Goal: Information Seeking & Learning: Learn about a topic

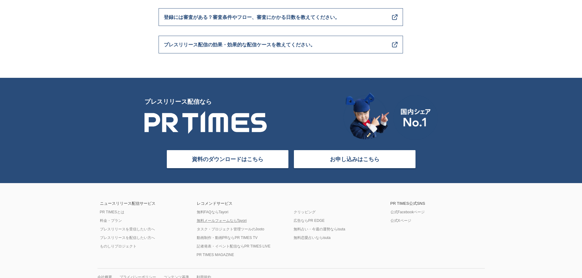
scroll to position [2437, 0]
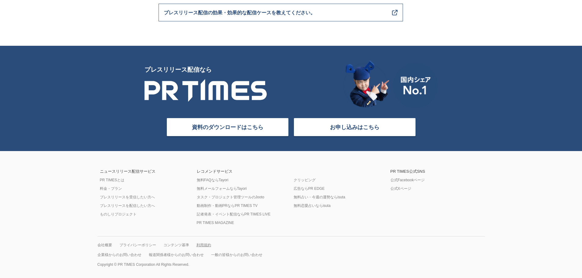
click at [199, 243] on link "利用規約" at bounding box center [204, 245] width 15 height 5
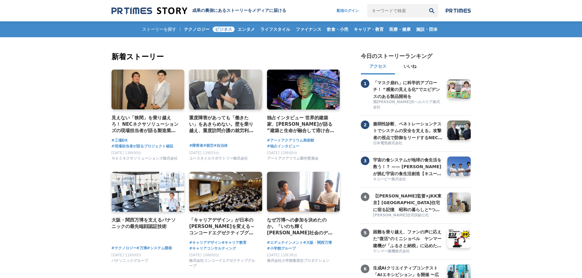
click at [227, 30] on span "ビジネス" at bounding box center [224, 30] width 22 height 6
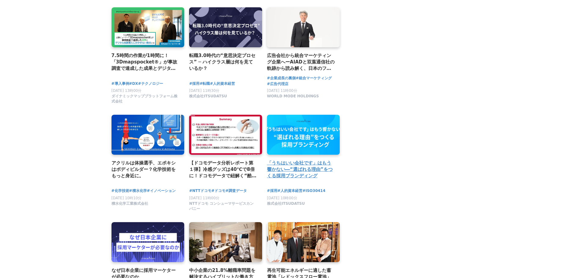
scroll to position [917, 0]
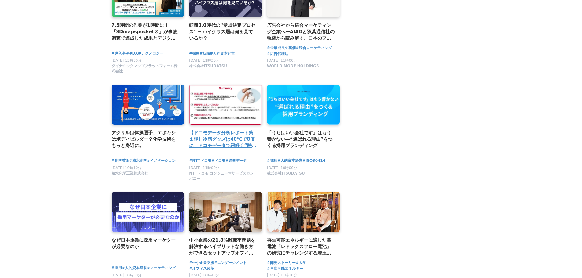
click at [226, 144] on h2 "【ドコモデータ分析レポート第１弾】冷感グッズは40℃で8倍に！ドコモデータで紐解く“酷暑のリアル購買行動”～冷感・汗ケアアイテムの需要分析から販促・商品戦略へ…" at bounding box center [223, 140] width 68 height 20
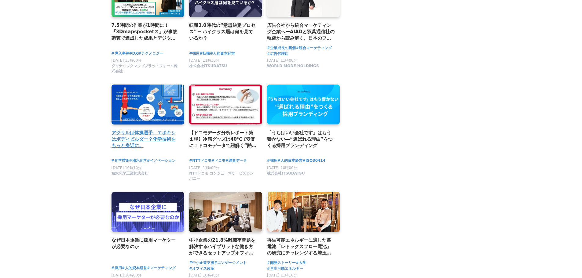
click at [135, 140] on h2 "アクリルは体操選手、エポキシはボディビルダー？化学技術をもっと身近に。" at bounding box center [146, 140] width 68 height 20
click at [129, 140] on h2 "アクリルは体操選手、エポキシはボディビルダー？化学技術をもっと身近に。" at bounding box center [146, 140] width 68 height 20
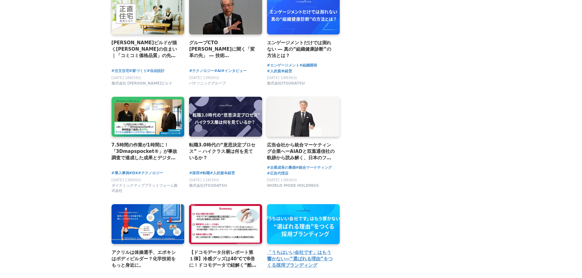
scroll to position [856, 0]
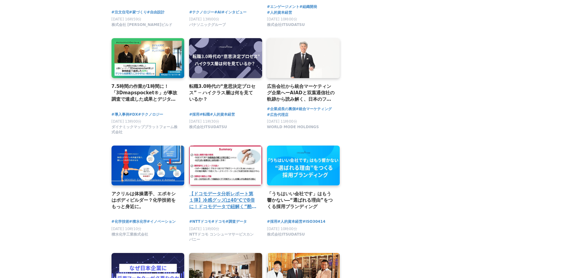
click at [223, 211] on h2 "【ドコモデータ分析レポート第１弾】冷感グッズは40℃で8倍に！ドコモデータで紐解く“酷暑のリアル購買行動”～冷感・汗ケアアイテムの需要分析から販促・商品戦略へ…" at bounding box center [223, 201] width 68 height 20
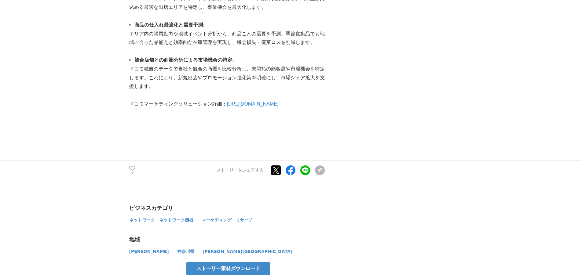
scroll to position [1803, 0]
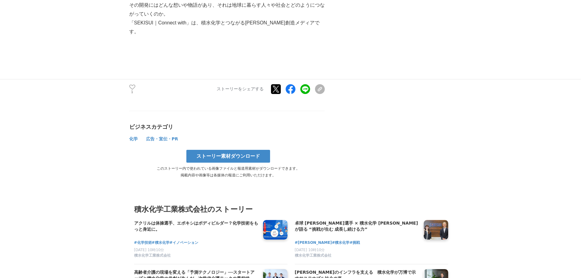
scroll to position [2842, 0]
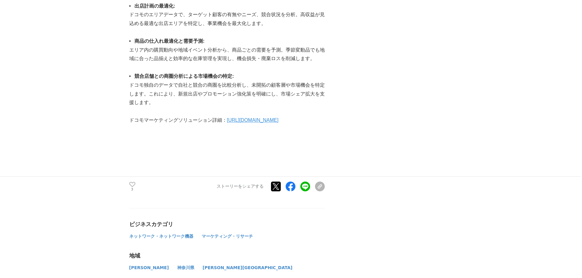
scroll to position [1681, 0]
click at [278, 119] on link "https://ssw.web.docomo.ne.jp/marketing/" at bounding box center [253, 119] width 52 height 5
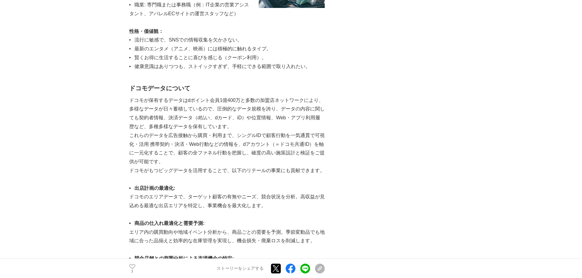
scroll to position [1498, 0]
